Goal: Check status: Check status

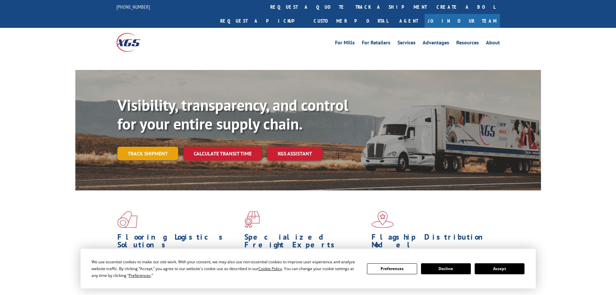
click at [147, 146] on link "Track shipment" at bounding box center [147, 153] width 61 height 14
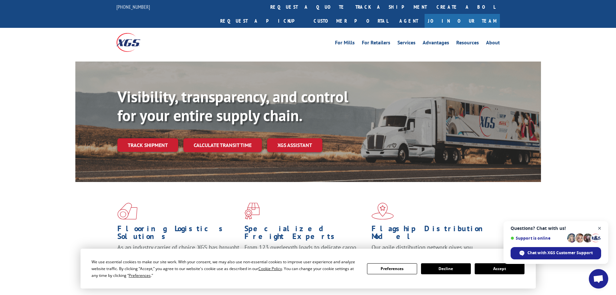
click at [598, 226] on span "Close chat" at bounding box center [600, 228] width 8 height 8
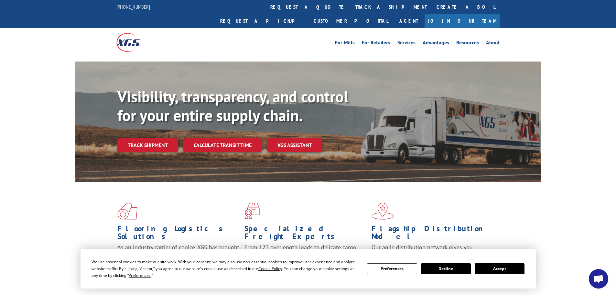
click at [507, 266] on button "Accept" at bounding box center [500, 268] width 50 height 11
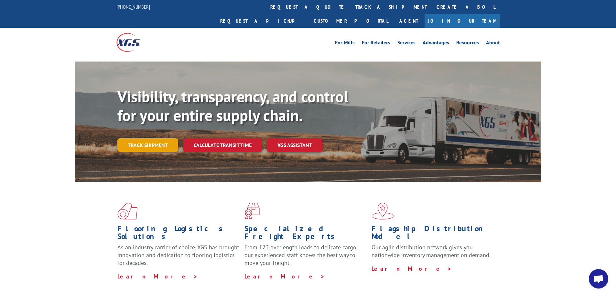
click at [165, 138] on link "Track shipment" at bounding box center [147, 145] width 61 height 14
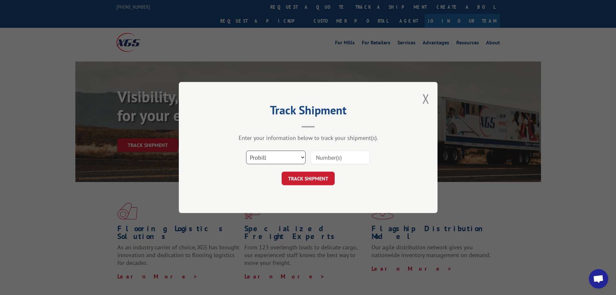
click at [273, 156] on select "Select category... Probill BOL PO" at bounding box center [275, 157] width 59 height 14
select select "bol"
click at [246, 150] on select "Select category... Probill BOL PO" at bounding box center [275, 157] width 59 height 14
click at [318, 156] on input at bounding box center [339, 157] width 59 height 14
type input "3375298"
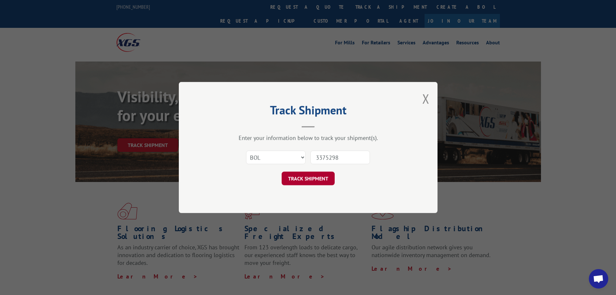
click at [303, 172] on button "TRACK SHIPMENT" at bounding box center [308, 178] width 53 height 14
